Goal: Find specific page/section: Find specific page/section

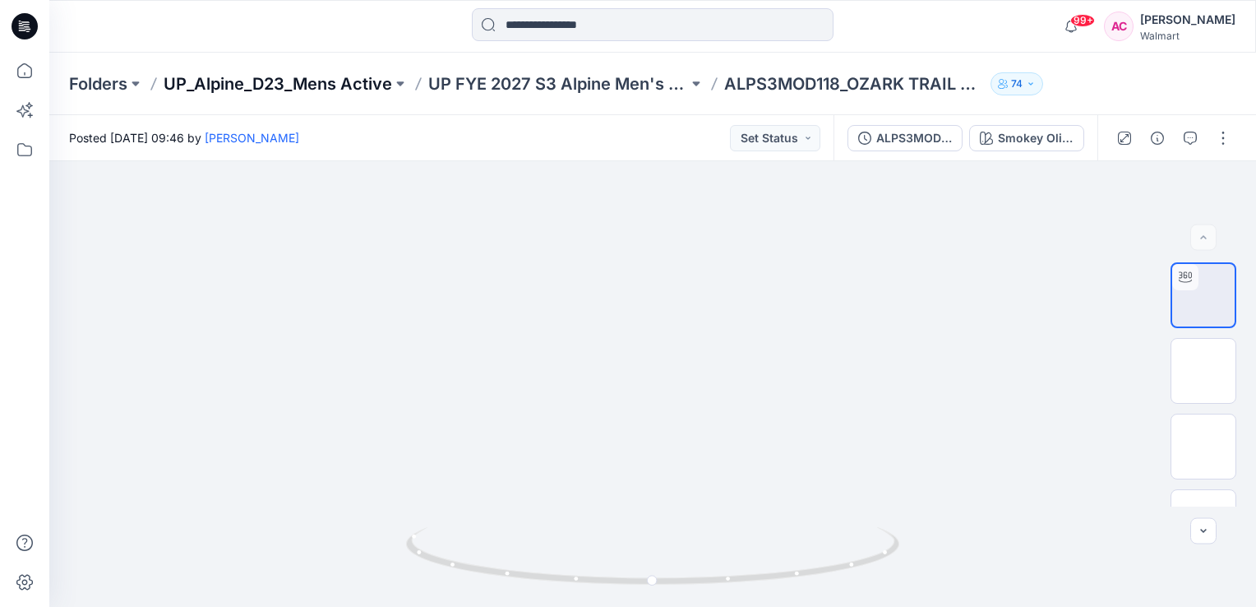
click at [224, 81] on p "UP_Alpine_D23_Mens Active" at bounding box center [278, 83] width 229 height 23
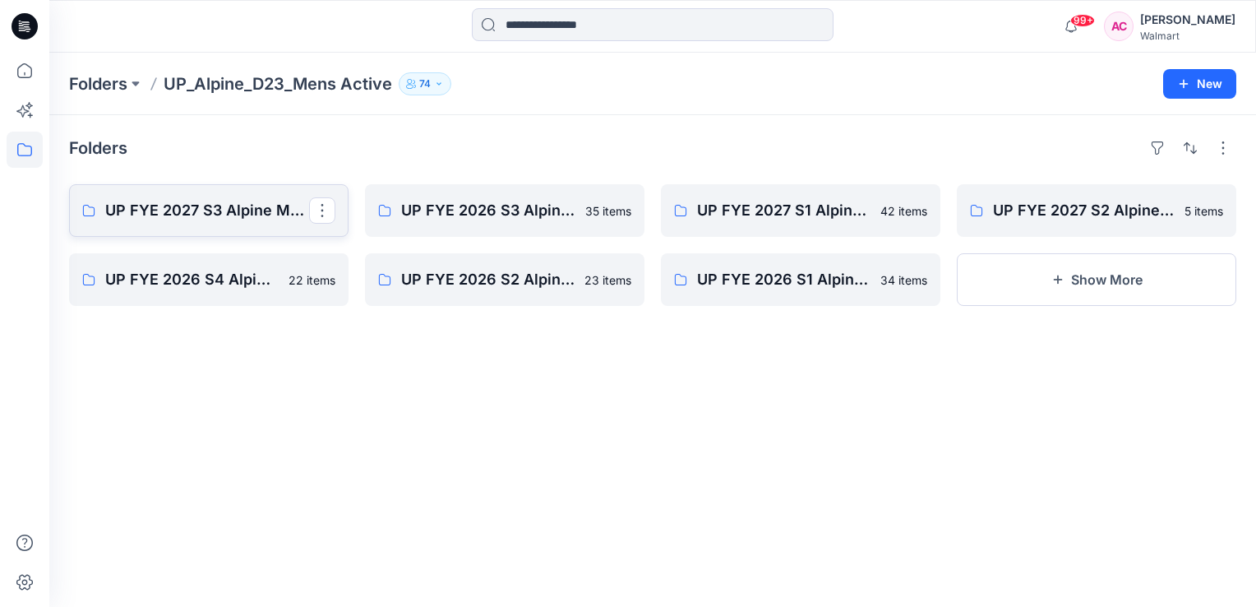
click at [220, 211] on p "UP FYE 2027 S3 Alpine Men's Active Alpine" at bounding box center [207, 210] width 204 height 23
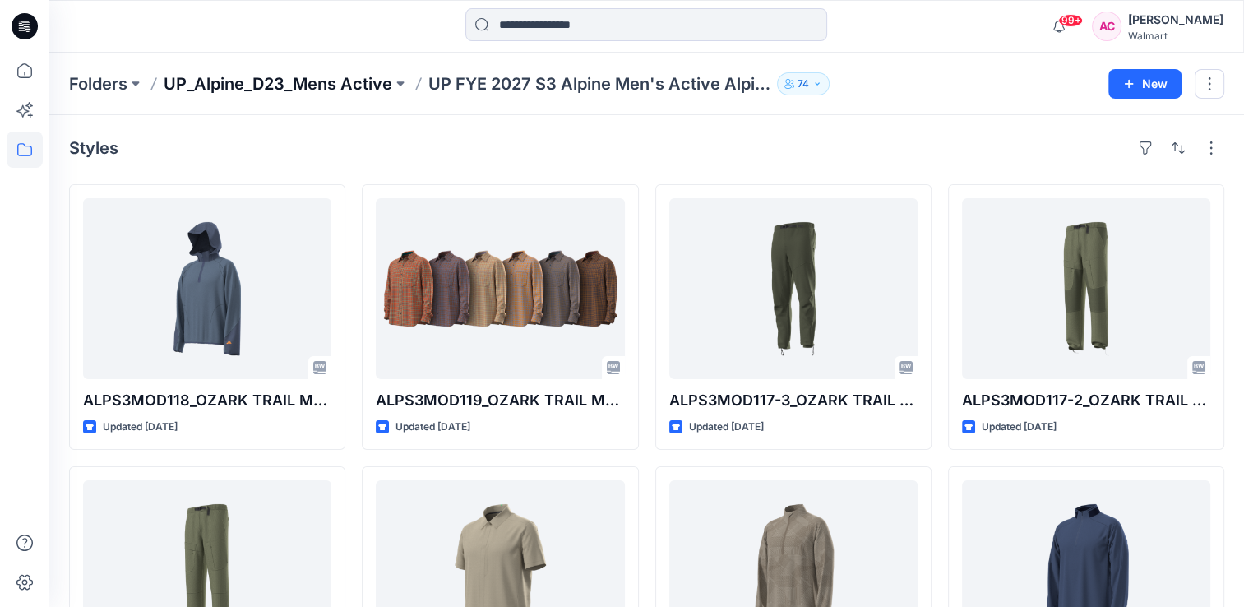
click at [311, 87] on p "UP_Alpine_D23_Mens Active" at bounding box center [278, 83] width 229 height 23
